Goal: Information Seeking & Learning: Learn about a topic

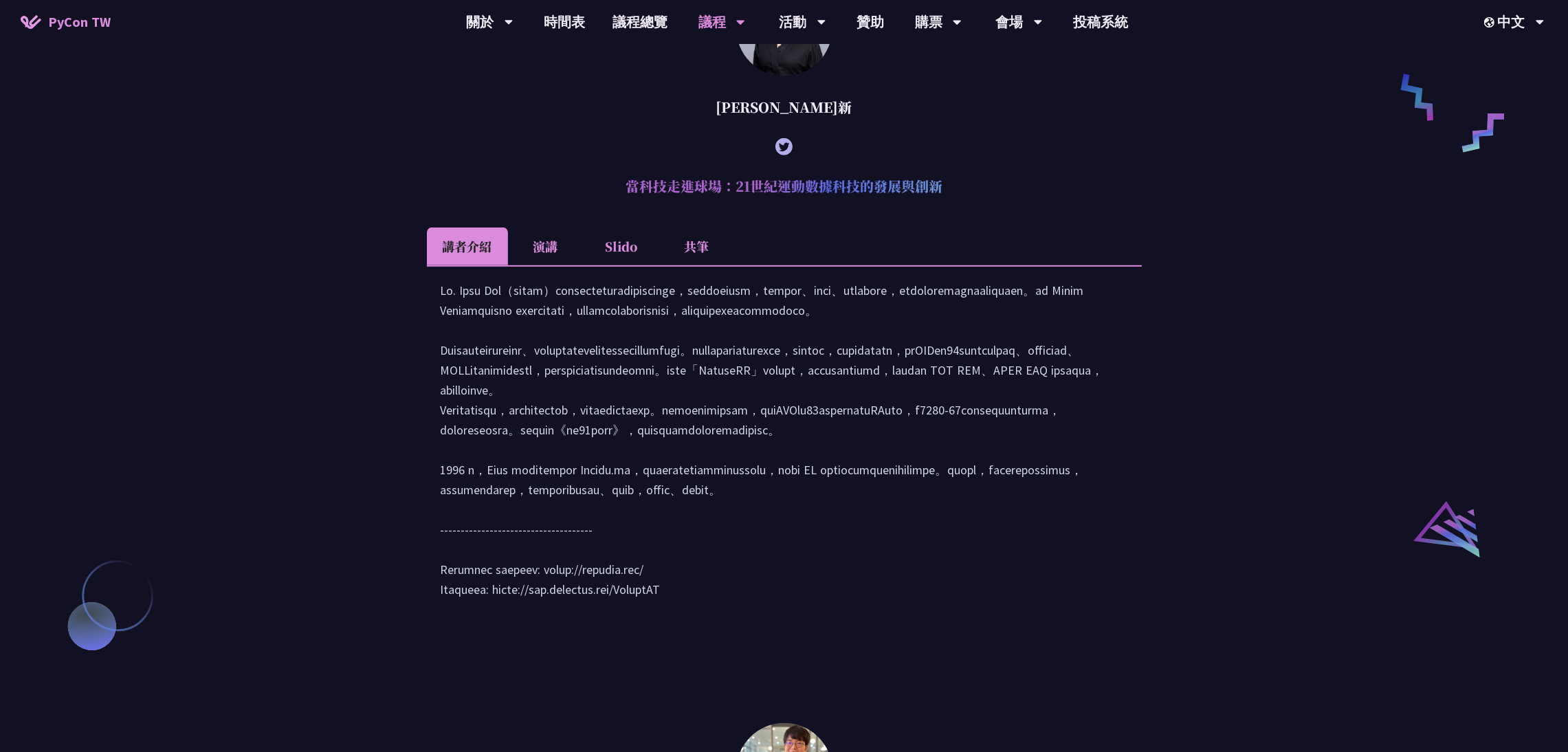
scroll to position [1131, 0]
